Goal: Transaction & Acquisition: Purchase product/service

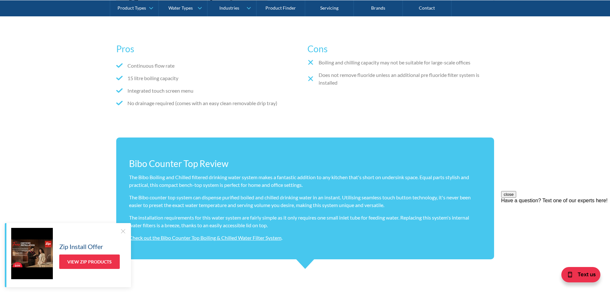
scroll to position [384, 0]
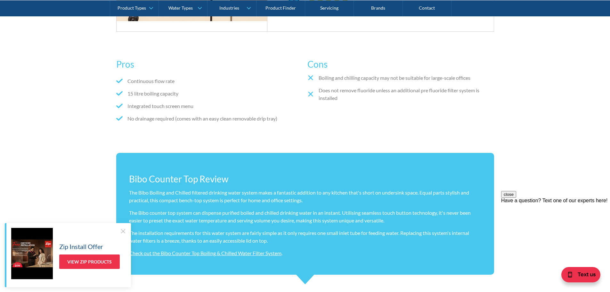
click at [123, 231] on div at bounding box center [123, 231] width 6 height 6
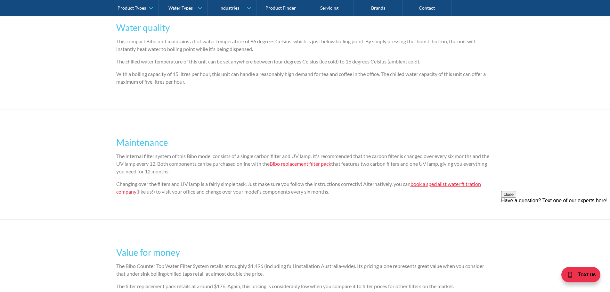
scroll to position [1217, 0]
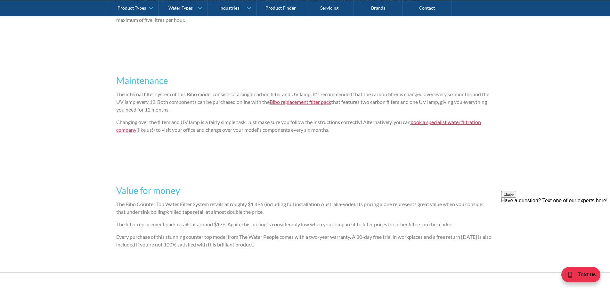
click at [318, 103] on link "Bibo replacement filter pack" at bounding box center [301, 102] width 62 height 6
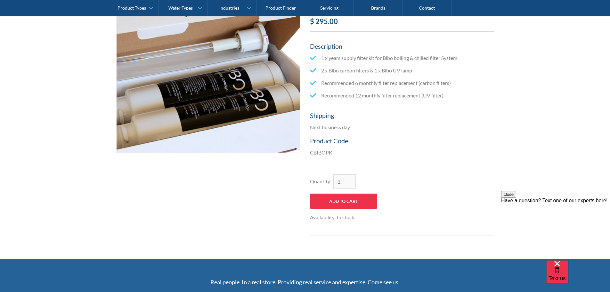
scroll to position [192, 0]
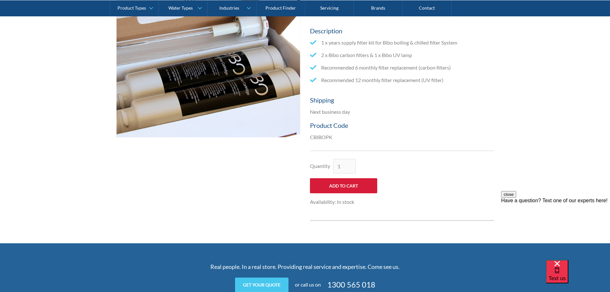
click at [336, 187] on input "Add to Cart" at bounding box center [343, 185] width 67 height 15
type input "Add to Cart"
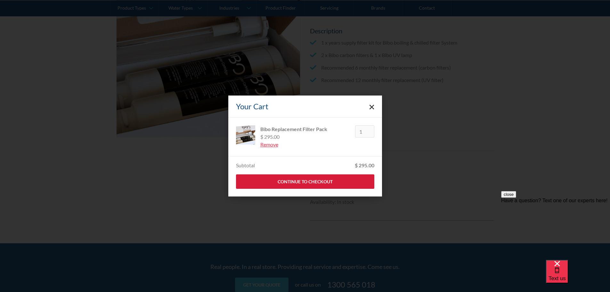
click at [324, 182] on link "Continue to Checkout" at bounding box center [305, 181] width 138 height 14
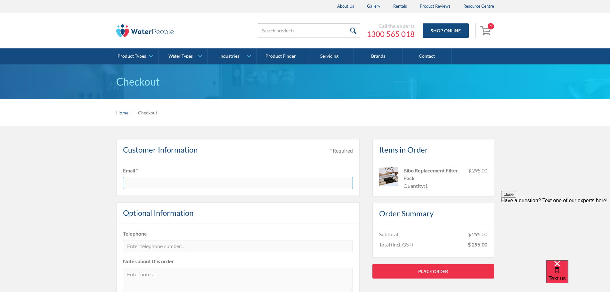
click at [176, 183] on input "text" at bounding box center [238, 183] width 230 height 12
type input "[EMAIL_ADDRESS][DOMAIN_NAME]"
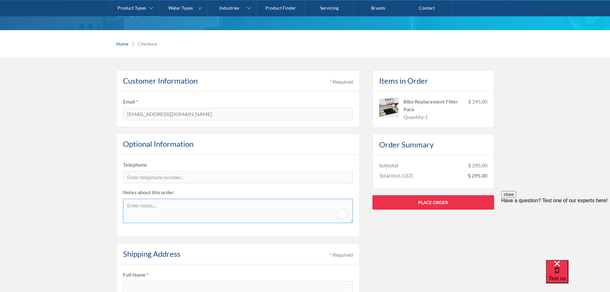
scroll to position [192, 0]
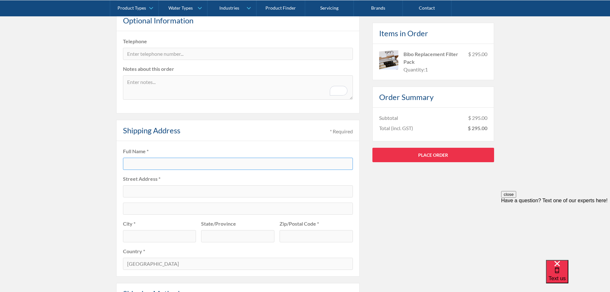
click at [150, 164] on input "text" at bounding box center [238, 164] width 230 height 12
type input "[PERSON_NAME]"
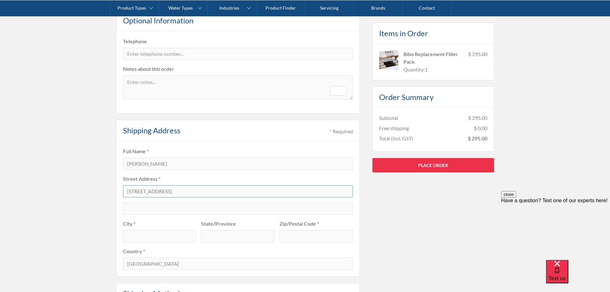
type input "[STREET_ADDRESS]"
click at [136, 233] on input "text" at bounding box center [159, 236] width 73 height 12
type input "Hals"
click at [306, 238] on input "text" at bounding box center [316, 236] width 73 height 12
type input "9370"
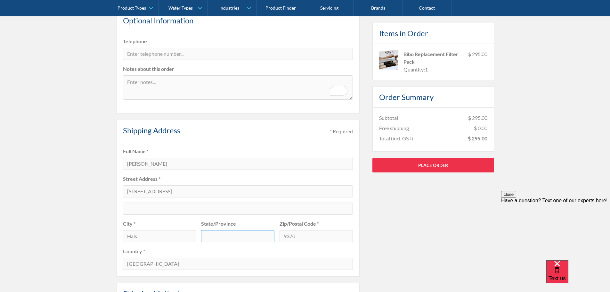
click at [248, 235] on input "text" at bounding box center [237, 236] width 73 height 12
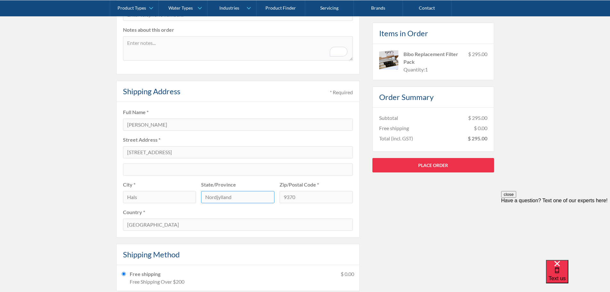
scroll to position [256, 0]
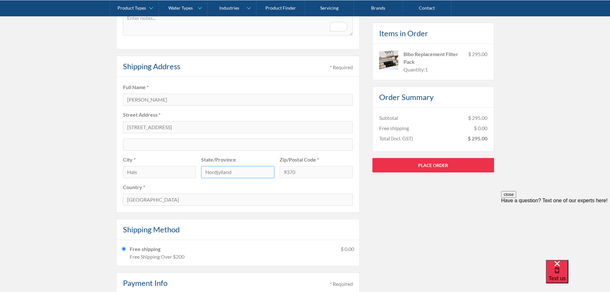
type input "Nordjylland"
click at [196, 199] on select "[GEOGRAPHIC_DATA]" at bounding box center [238, 200] width 230 height 12
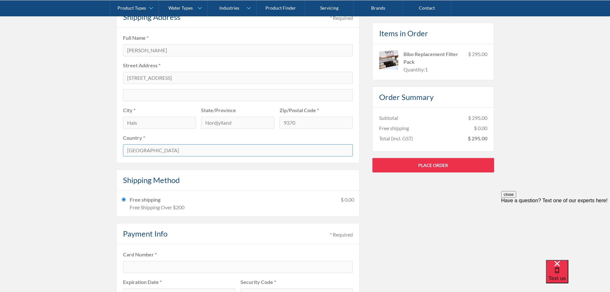
scroll to position [320, 0]
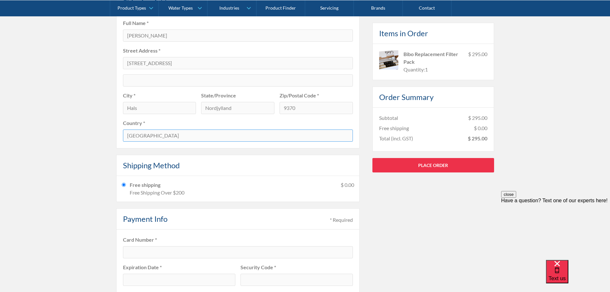
click at [175, 139] on select "[GEOGRAPHIC_DATA]" at bounding box center [238, 135] width 230 height 12
click at [176, 138] on select "[GEOGRAPHIC_DATA]" at bounding box center [238, 135] width 230 height 12
